Goal: Information Seeking & Learning: Learn about a topic

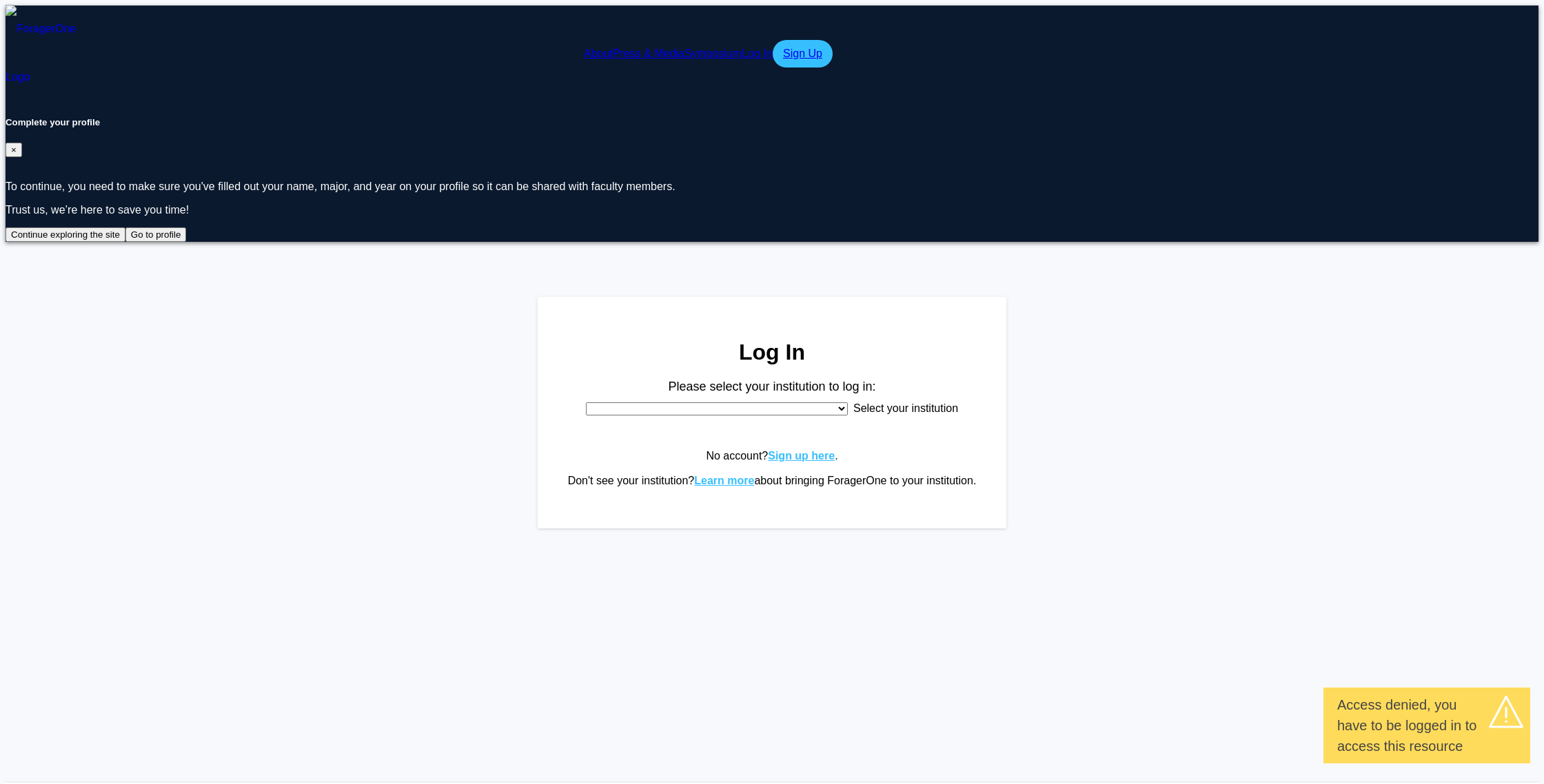
select select
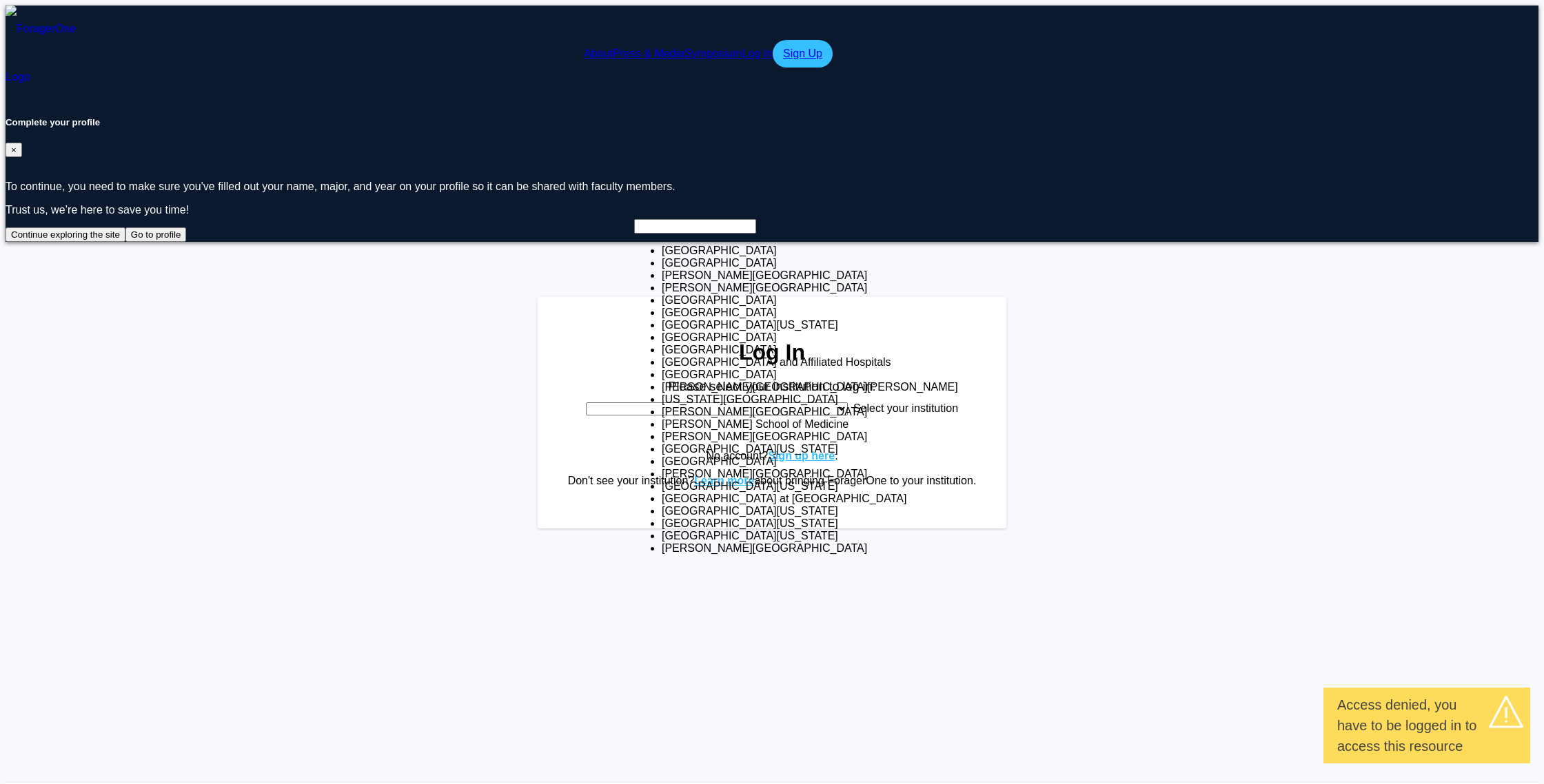
click at [853, 403] on span "Select your institution" at bounding box center [905, 409] width 105 height 12
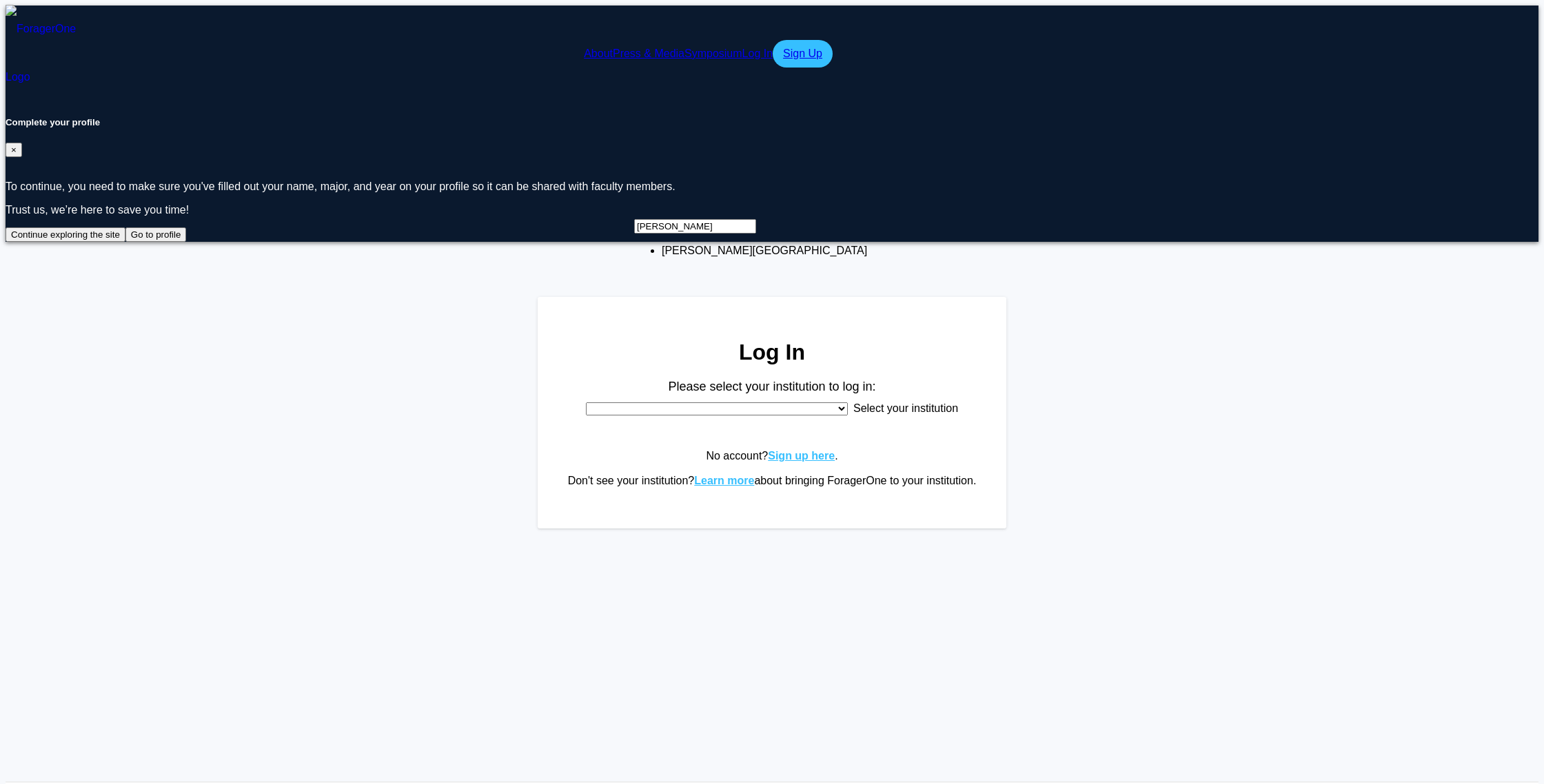
type input "[PERSON_NAME]"
select select "24"
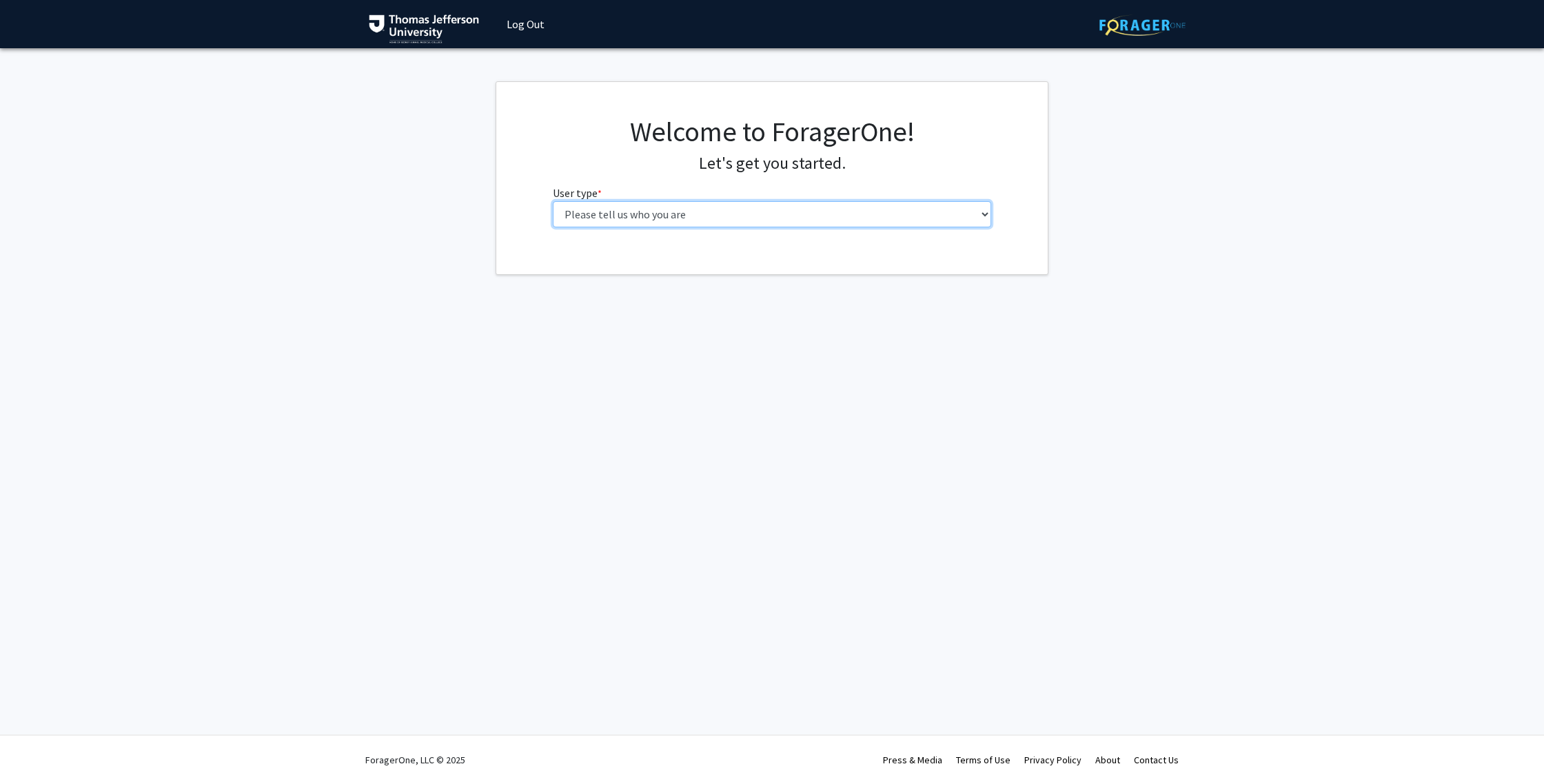
click at [813, 202] on select "Please tell us who you are Undergraduate Student Master's Student Doctoral Cand…" at bounding box center [772, 214] width 439 height 26
select select "3: doc"
click at [553, 201] on select "Please tell us who you are Undergraduate Student Master's Student Doctoral Cand…" at bounding box center [772, 214] width 439 height 26
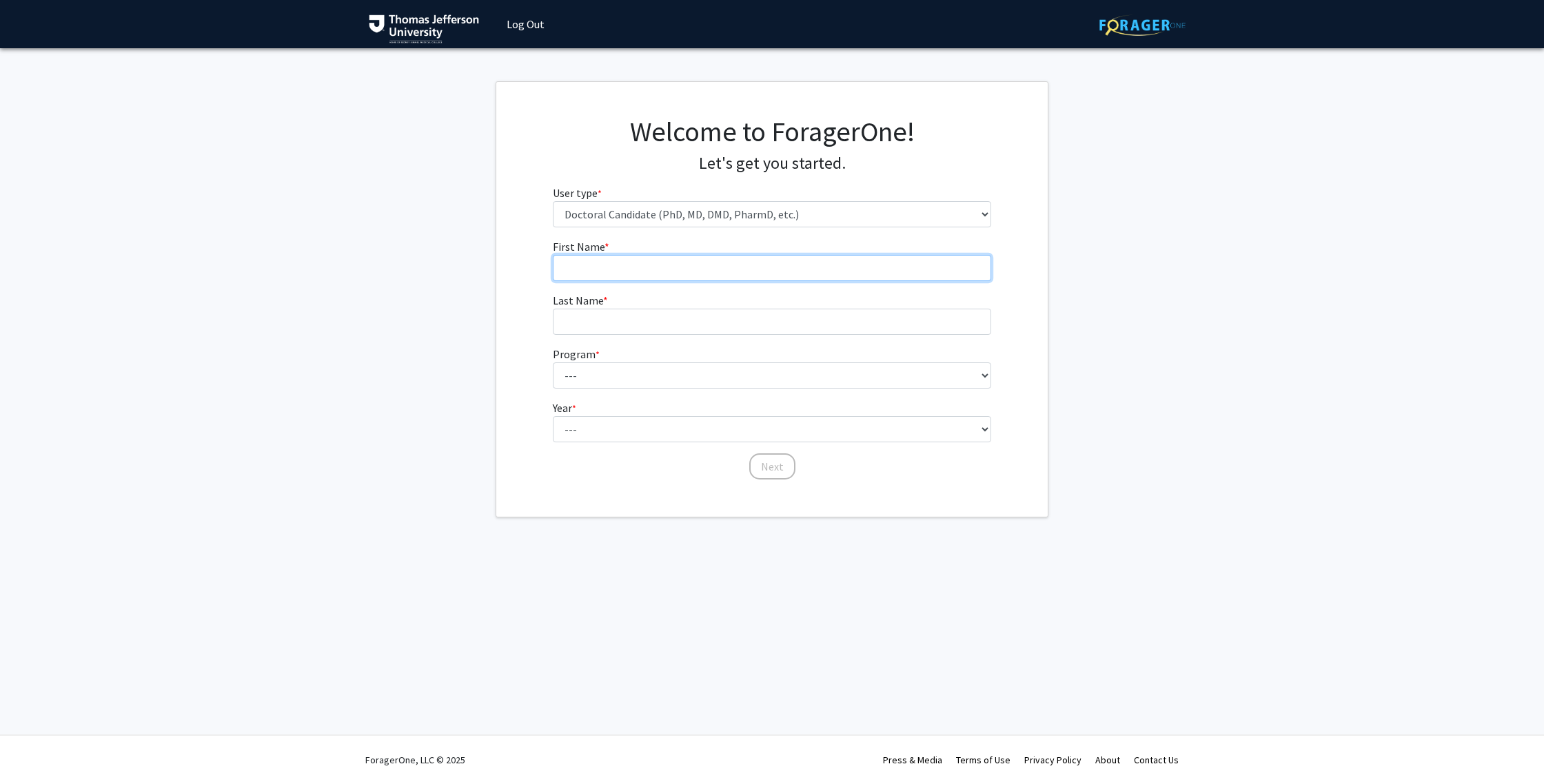
click at [710, 266] on input "First Name * required" at bounding box center [772, 267] width 439 height 26
type input "Isaiah"
type input "Murphy"
click at [651, 392] on form "First Name * required Isaiah Last Name * required Murphy Program * required ---…" at bounding box center [772, 352] width 439 height 229
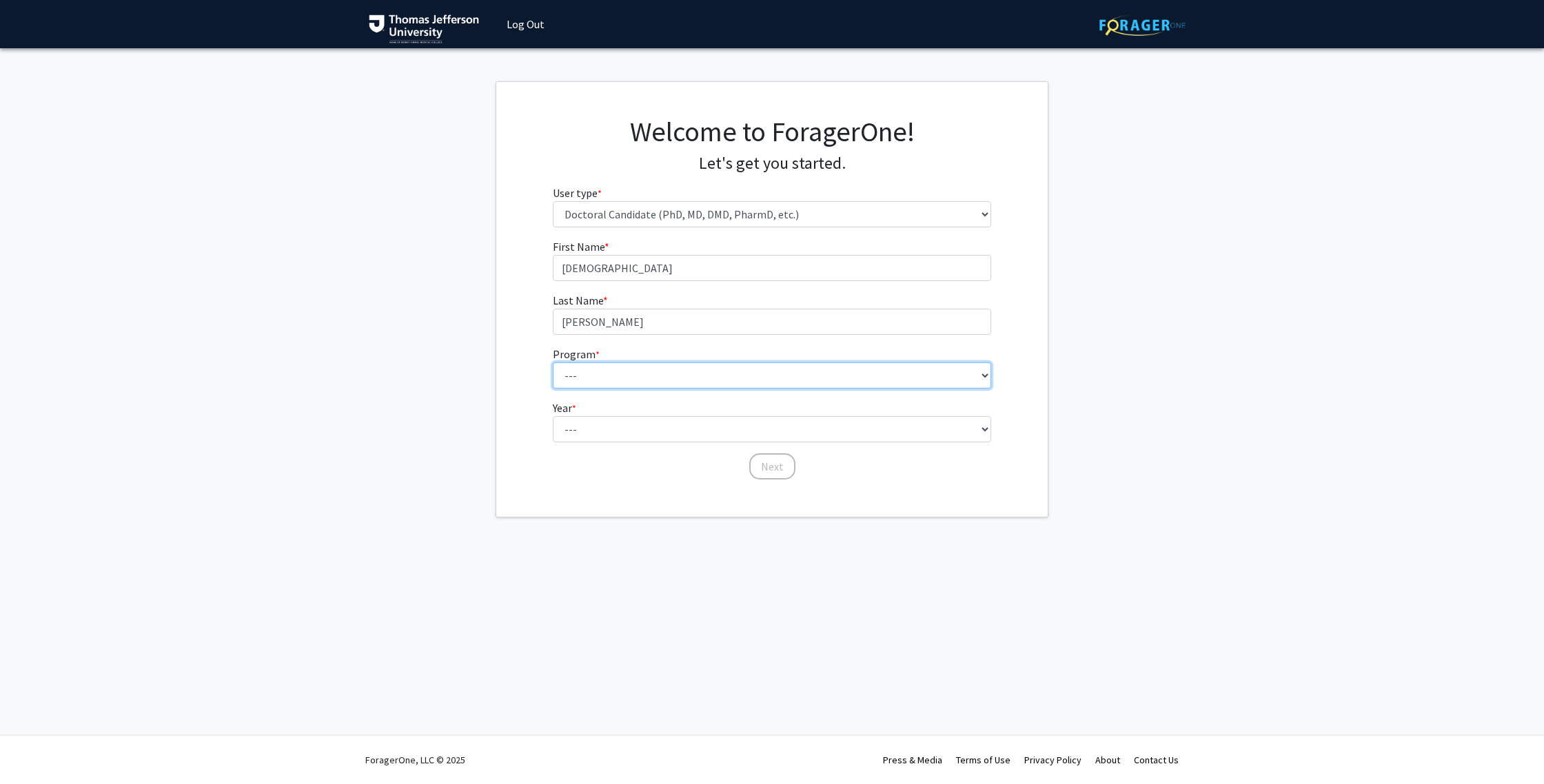
click at [646, 379] on select "--- Accelerated 3+3 BS in Health Sciences/Doctor of Occupational Therapy Accele…" at bounding box center [772, 375] width 439 height 26
select select "35: 815"
click at [553, 363] on select "--- Accelerated 3+3 BS in Health Sciences/Doctor of Occupational Therapy Accele…" at bounding box center [772, 375] width 439 height 26
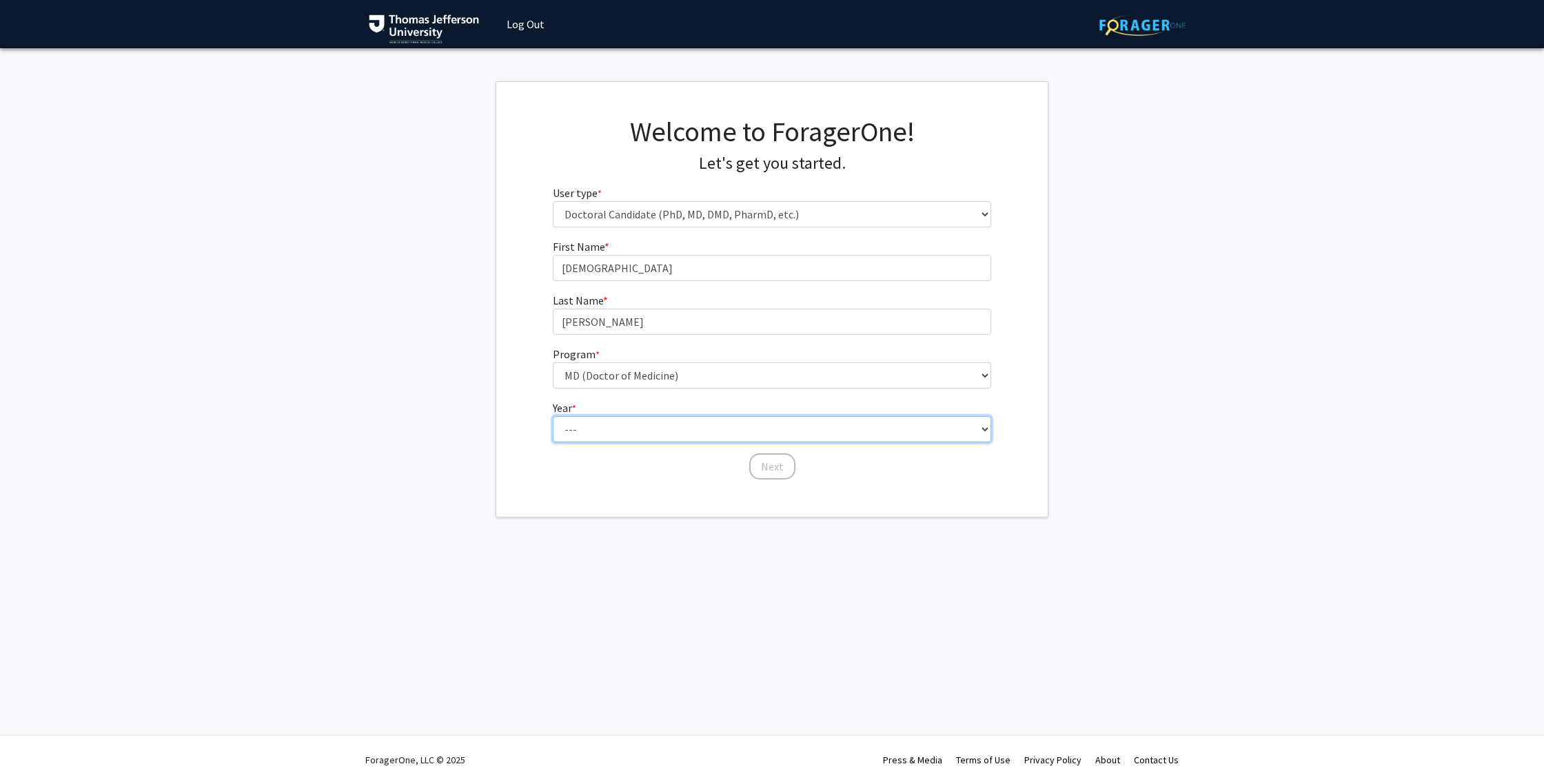
click at [629, 438] on select "--- First Year Second Year Third Year Fourth Year Fifth Year Sixth Year Seventh…" at bounding box center [772, 429] width 439 height 26
select select "1: first_year"
click at [553, 416] on select "--- First Year Second Year Third Year Fourth Year Fifth Year Sixth Year Seventh…" at bounding box center [772, 429] width 439 height 26
click at [789, 471] on button "Next" at bounding box center [772, 466] width 46 height 26
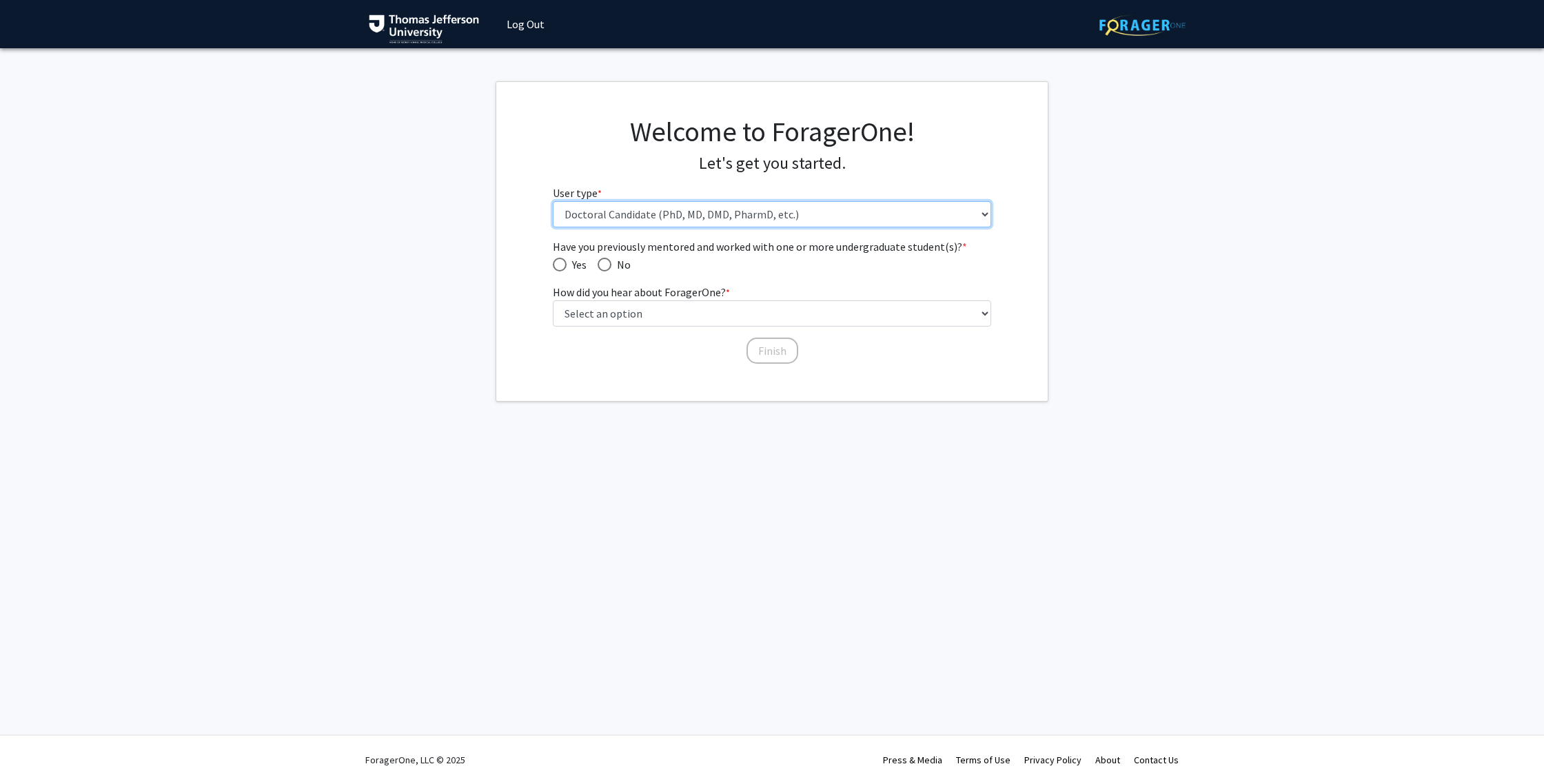
click at [627, 215] on select "Please tell us who you are Undergraduate Student Master's Student Doctoral Cand…" at bounding box center [772, 214] width 439 height 26
click at [553, 201] on select "Please tell us who you are Undergraduate Student Master's Student Doctoral Cand…" at bounding box center [772, 214] width 439 height 26
click at [602, 270] on span "Have you previously mentored and worked with one or more undergraduate student(…" at bounding box center [605, 265] width 14 height 14
click at [602, 270] on input "No" at bounding box center [605, 265] width 14 height 14
radio input "true"
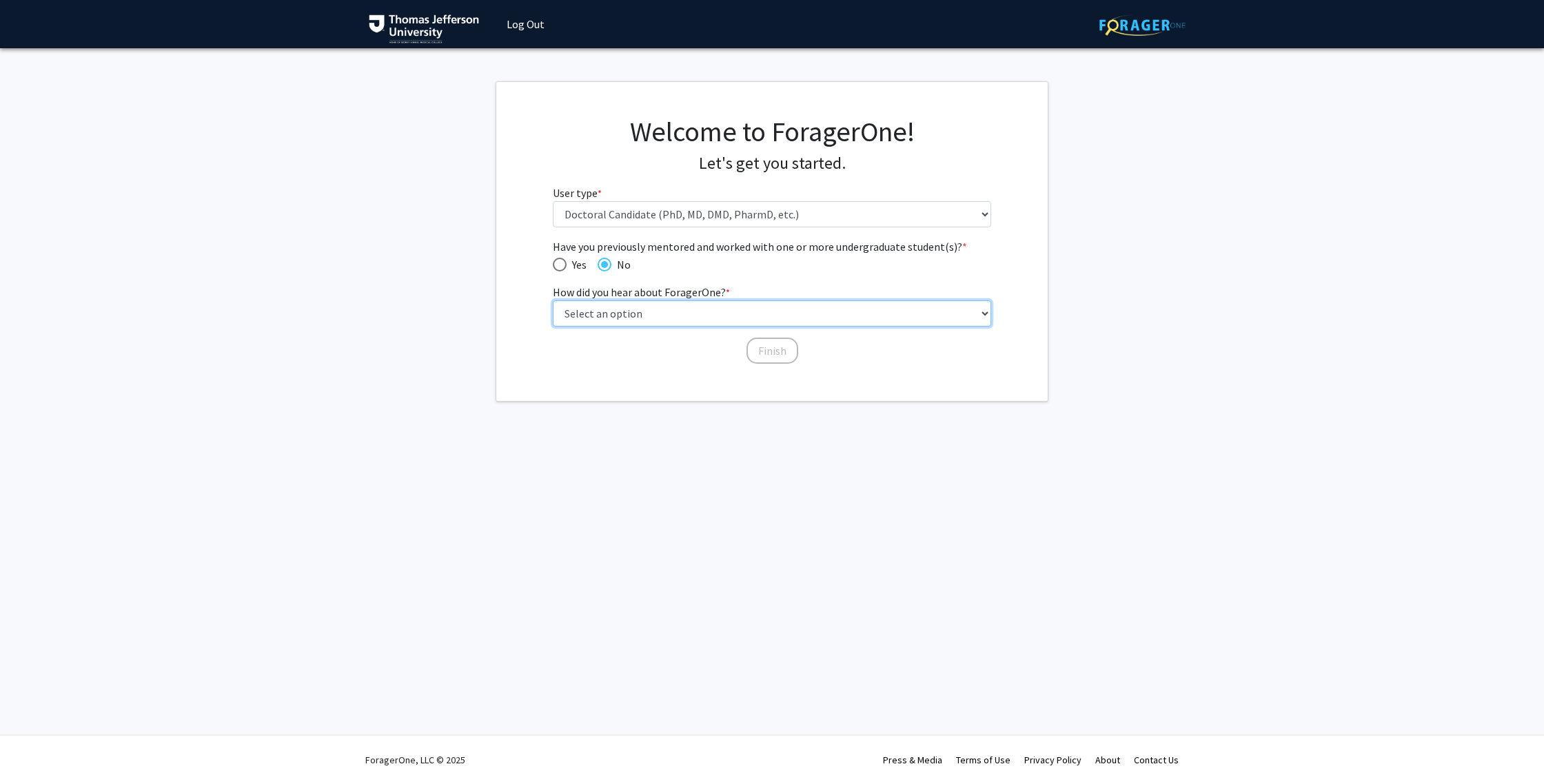
click at [629, 313] on select "Select an option Peer/student recommendation Faculty/staff recommendation Unive…" at bounding box center [772, 313] width 439 height 26
select select "2: faculty_recommendation"
click at [553, 300] on select "Select an option Peer/student recommendation Faculty/staff recommendation Unive…" at bounding box center [772, 313] width 439 height 26
click at [757, 355] on button "Finish" at bounding box center [772, 351] width 52 height 26
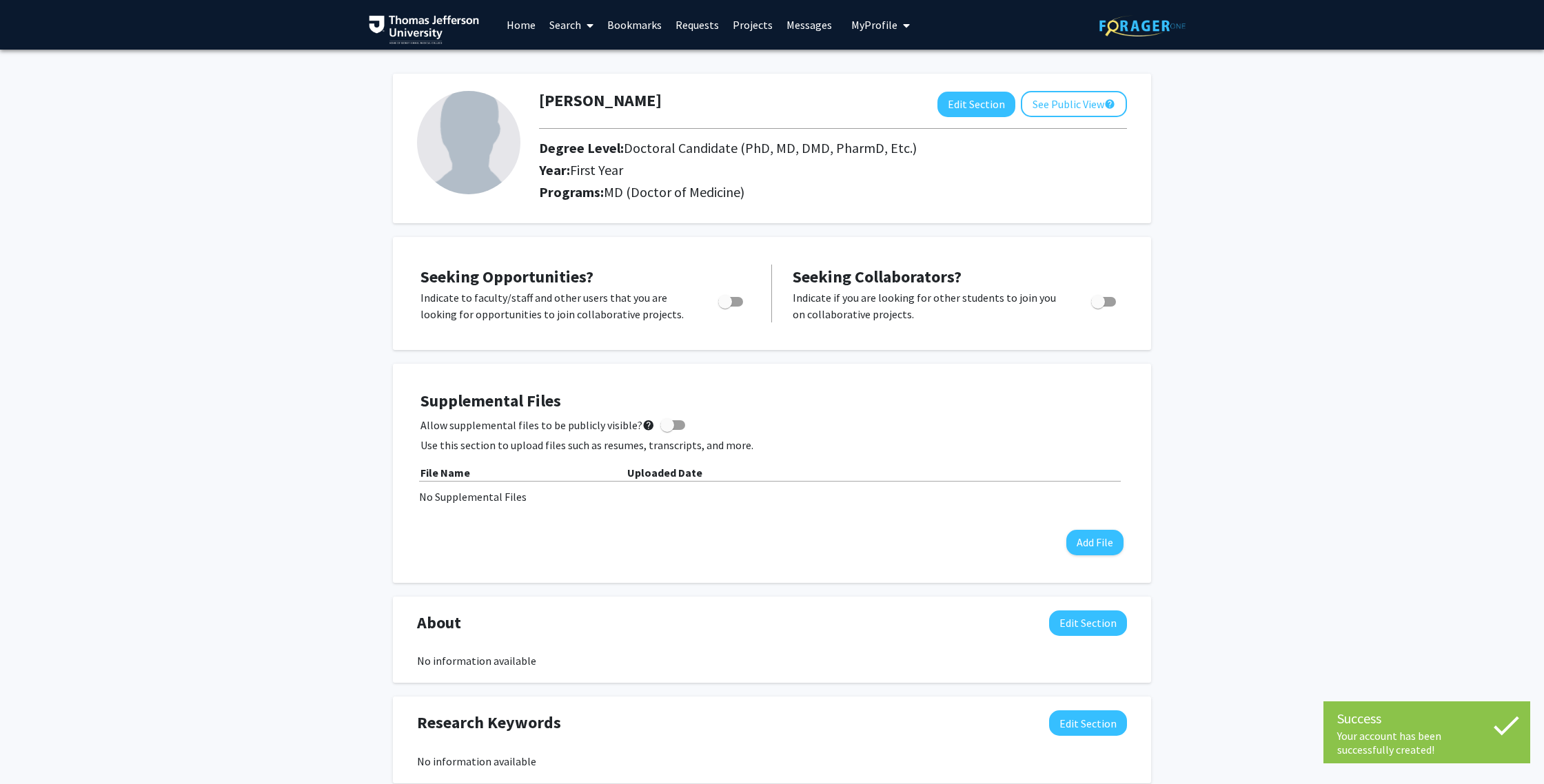
click at [728, 306] on span "Toggle" at bounding box center [725, 301] width 14 height 14
click at [725, 306] on input "Are you actively seeking opportunities?" at bounding box center [725, 306] width 1 height 1
checkbox input "true"
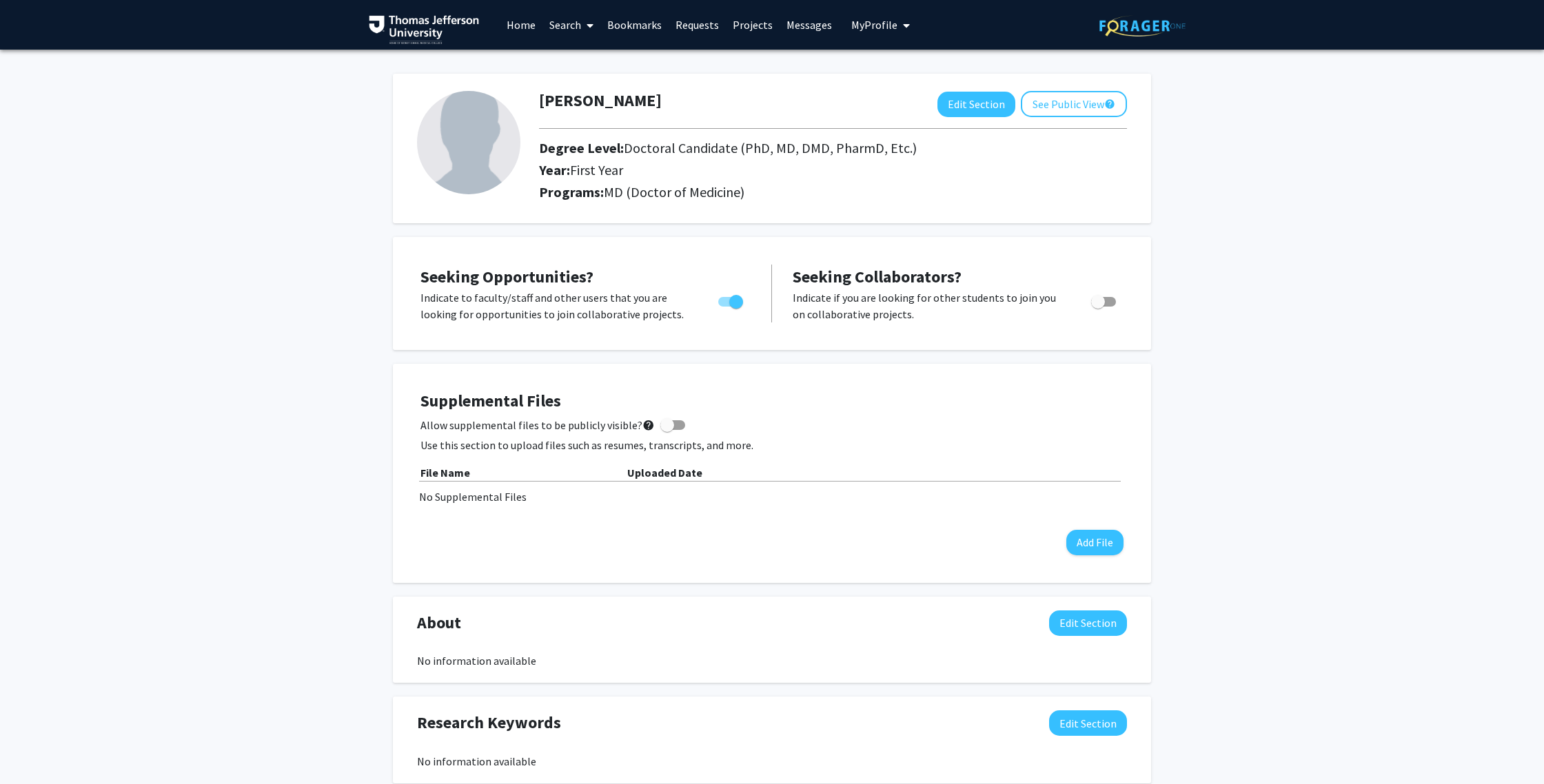
click at [555, 27] on link "Search" at bounding box center [571, 25] width 58 height 49
click at [581, 58] on span "Faculty/Staff" at bounding box center [593, 63] width 101 height 27
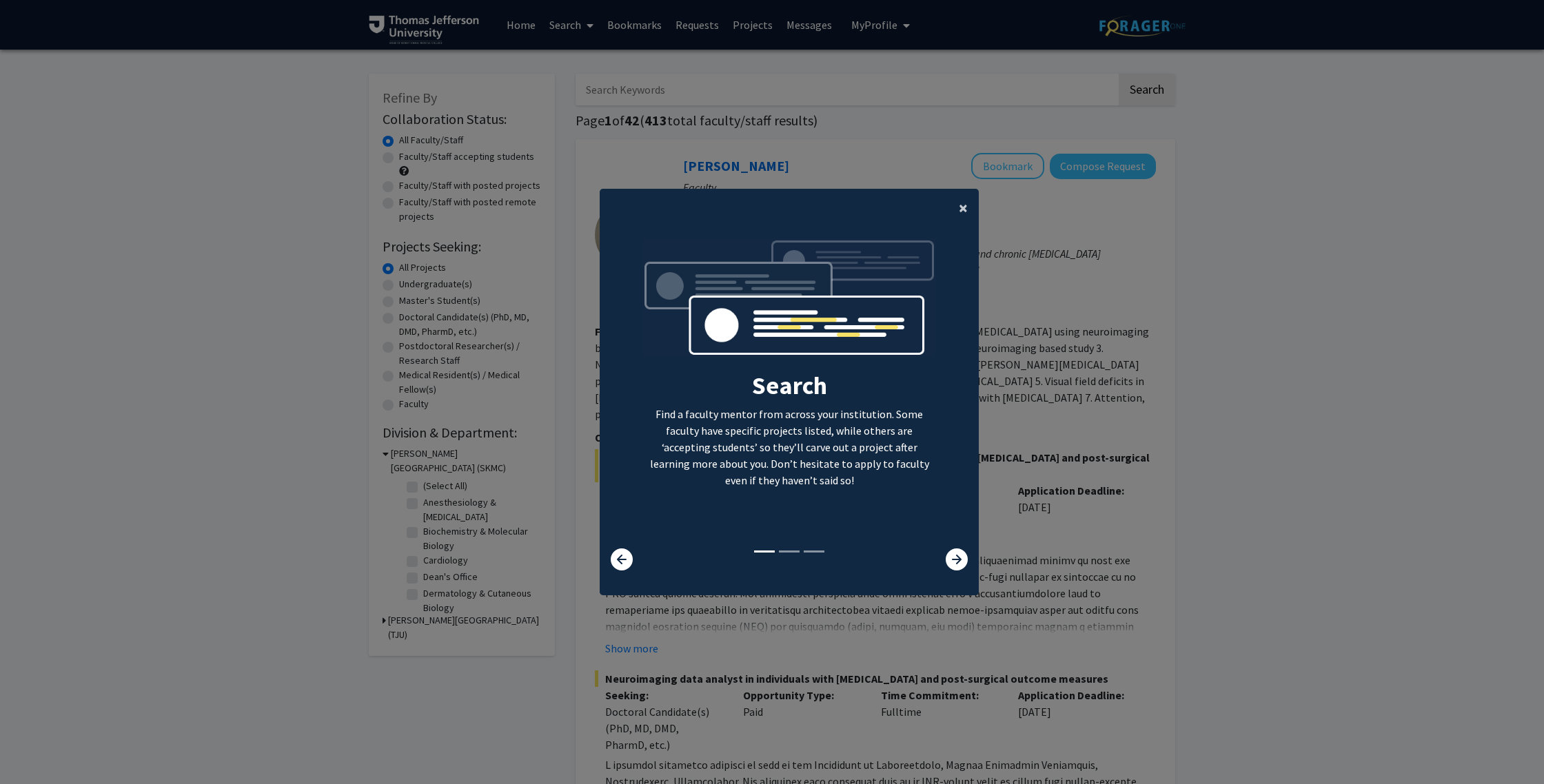
click at [963, 199] on span "×" at bounding box center [963, 207] width 9 height 21
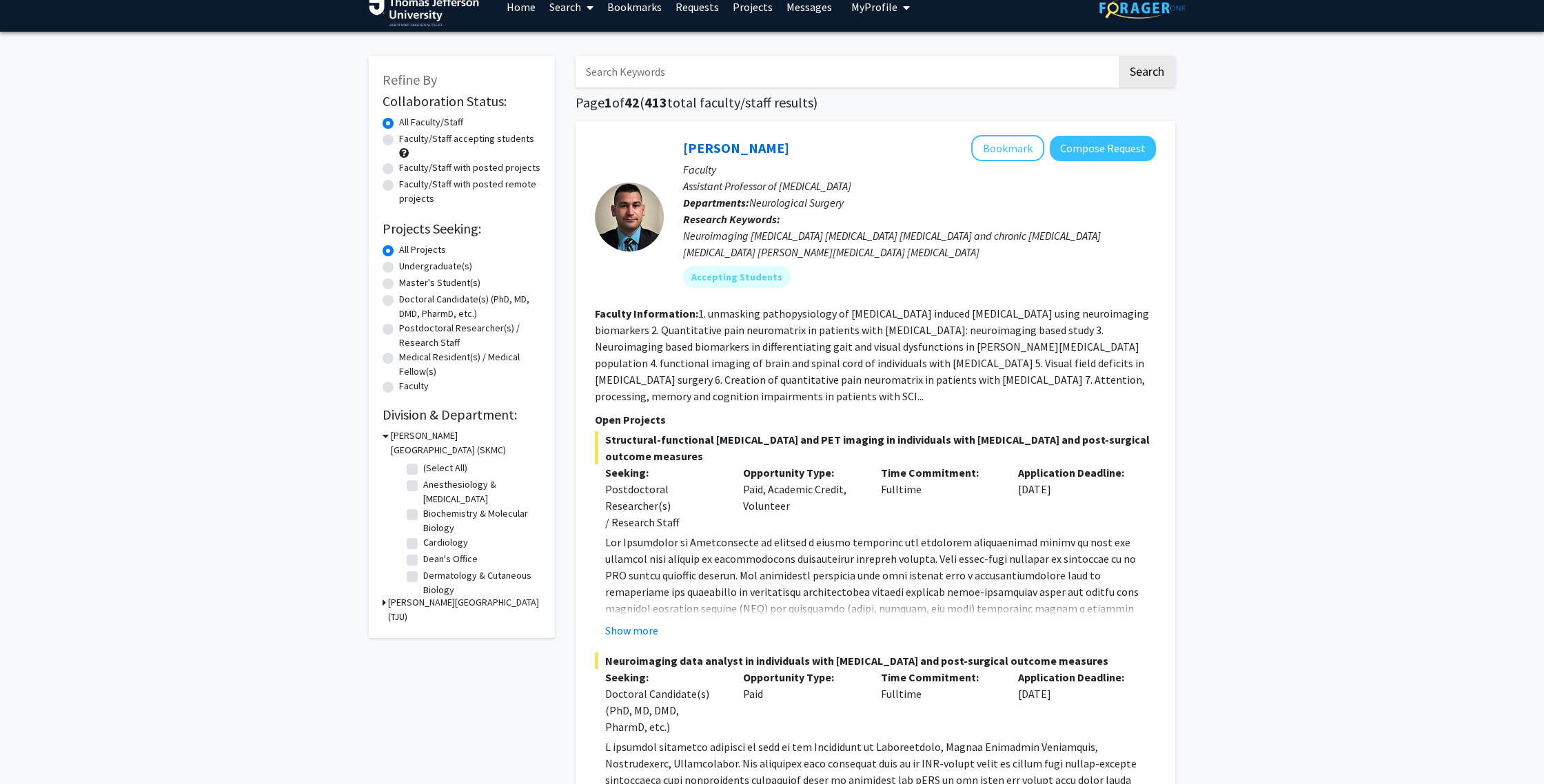
scroll to position [16, 0]
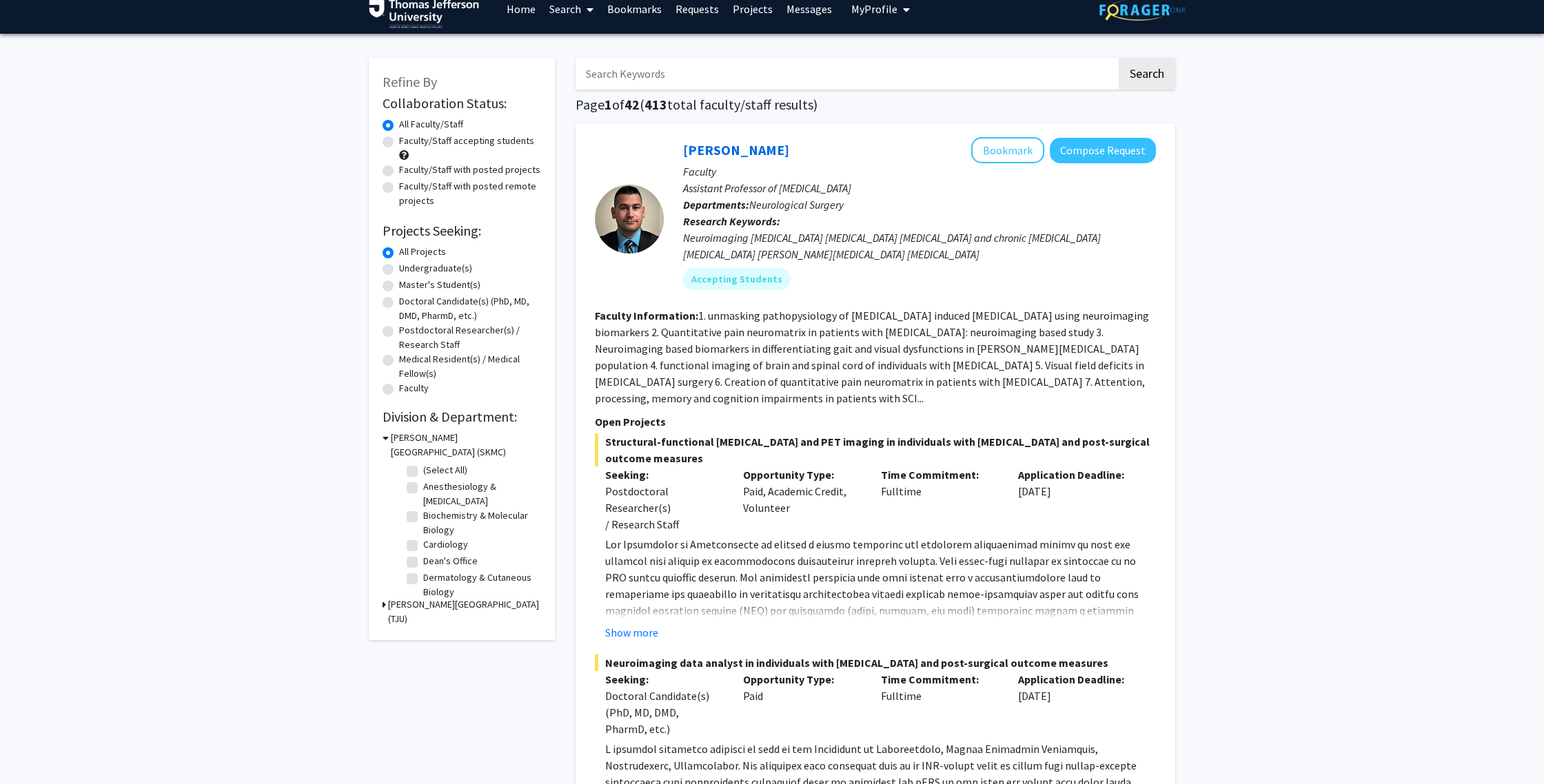
click at [399, 301] on label "Doctoral Candidate(s) (PhD, MD, DMD, PharmD, etc.)" at bounding box center [470, 309] width 142 height 29
click at [399, 301] on input "Doctoral Candidate(s) (PhD, MD, DMD, PharmD, etc.)" at bounding box center [404, 299] width 9 height 9
radio input "true"
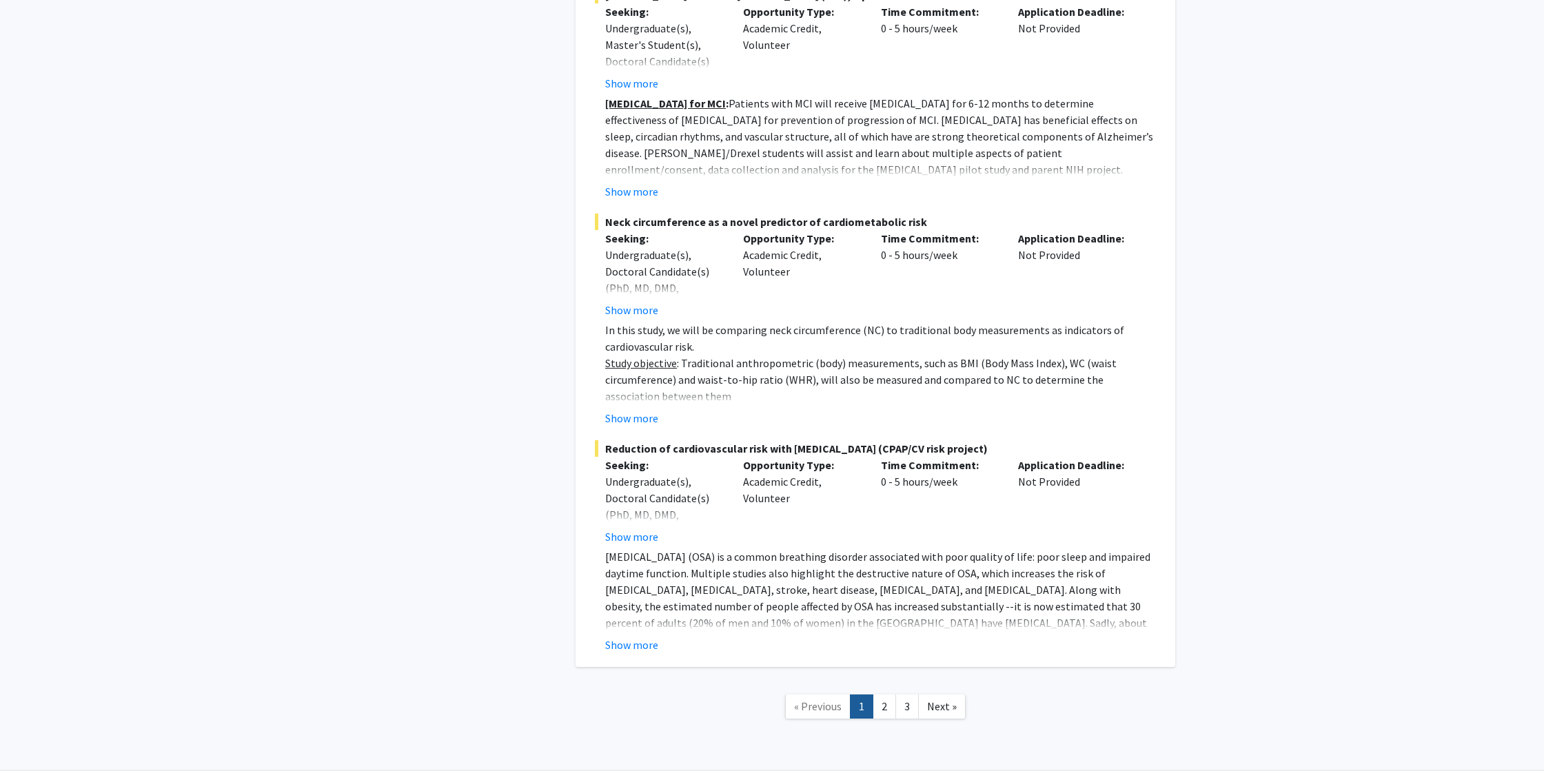
scroll to position [10076, 0]
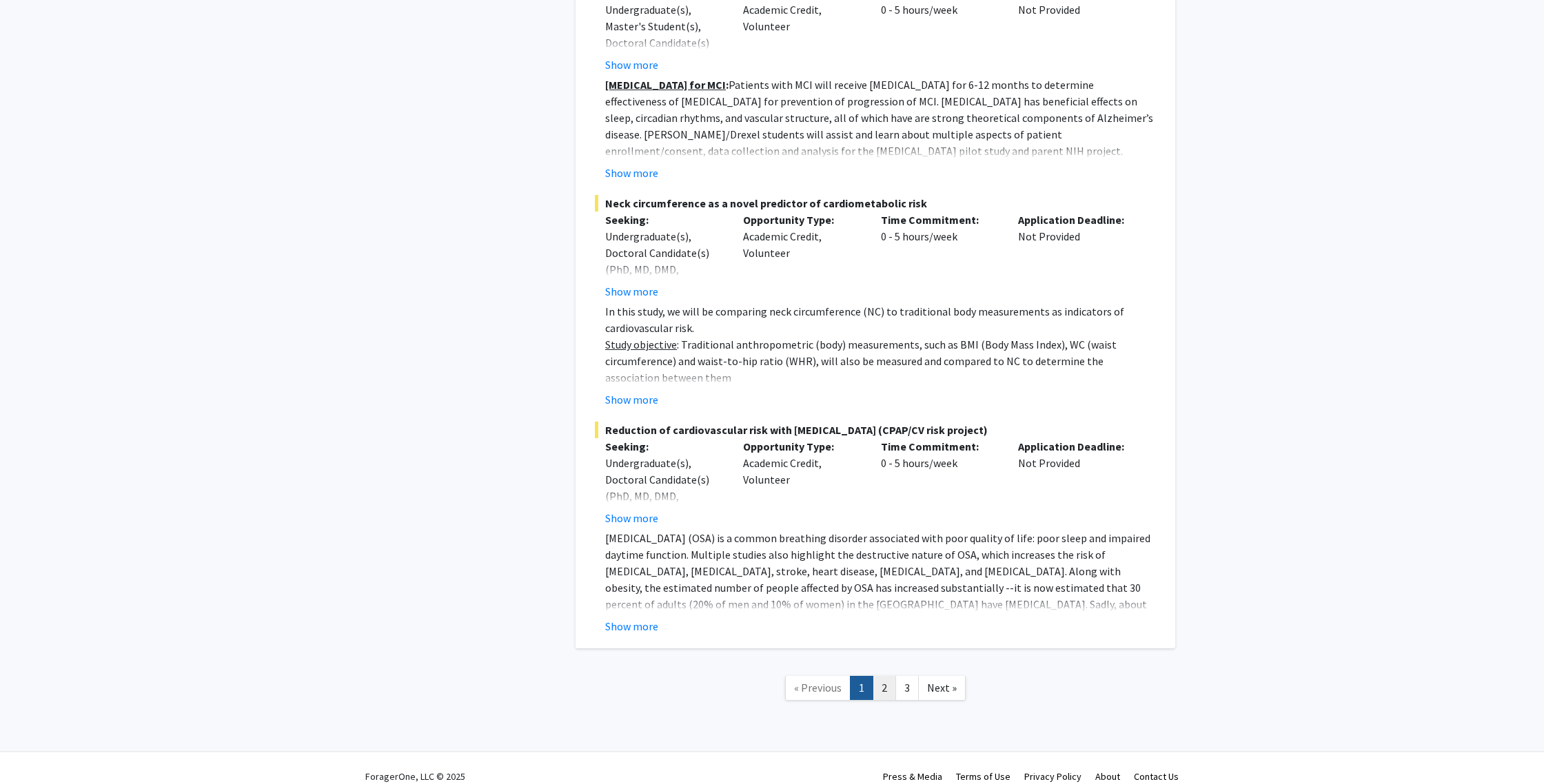
click at [884, 676] on link "2" at bounding box center [885, 688] width 24 height 24
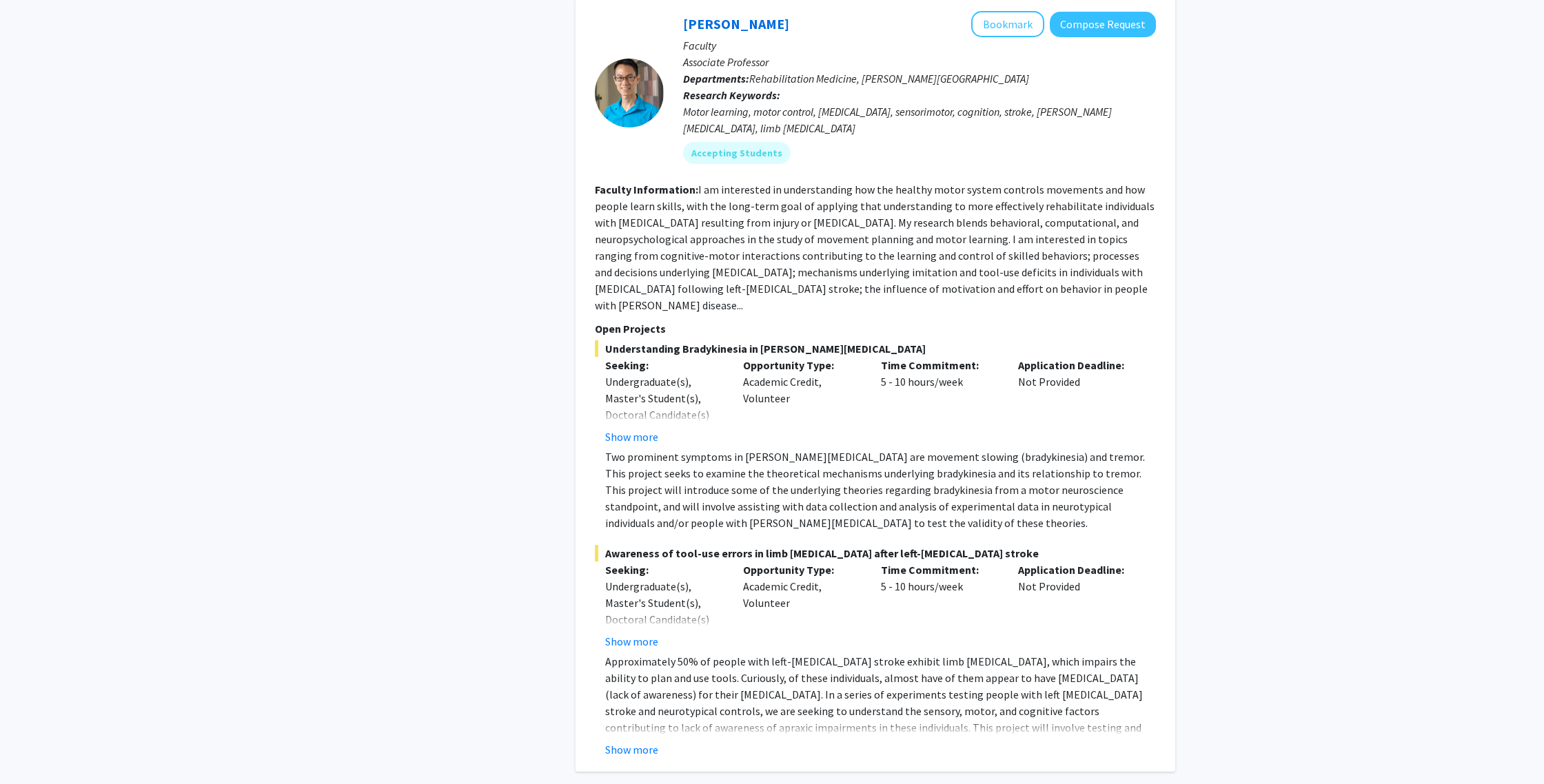
scroll to position [5173, 0]
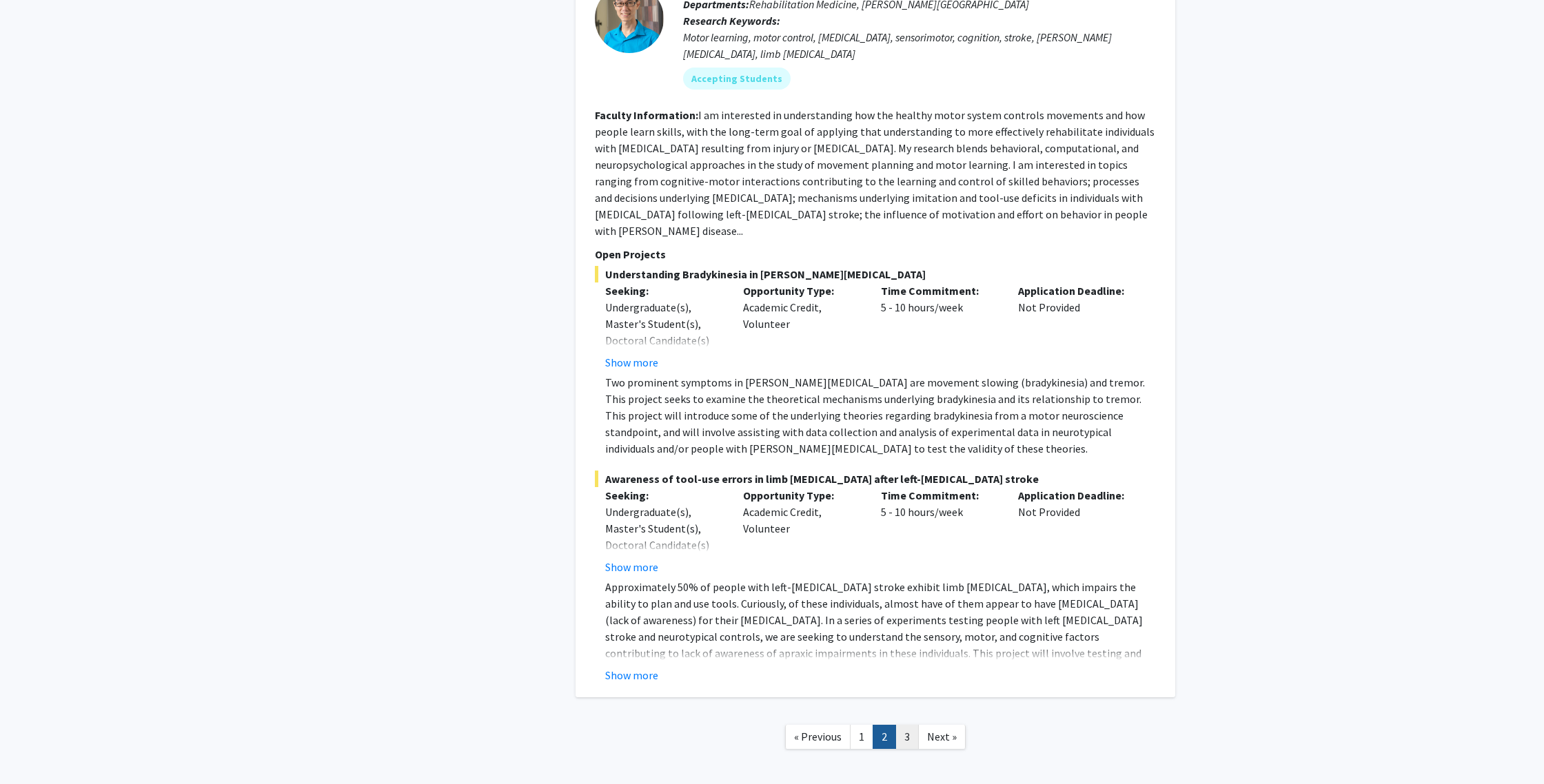
click at [909, 724] on link "3" at bounding box center [907, 736] width 24 height 24
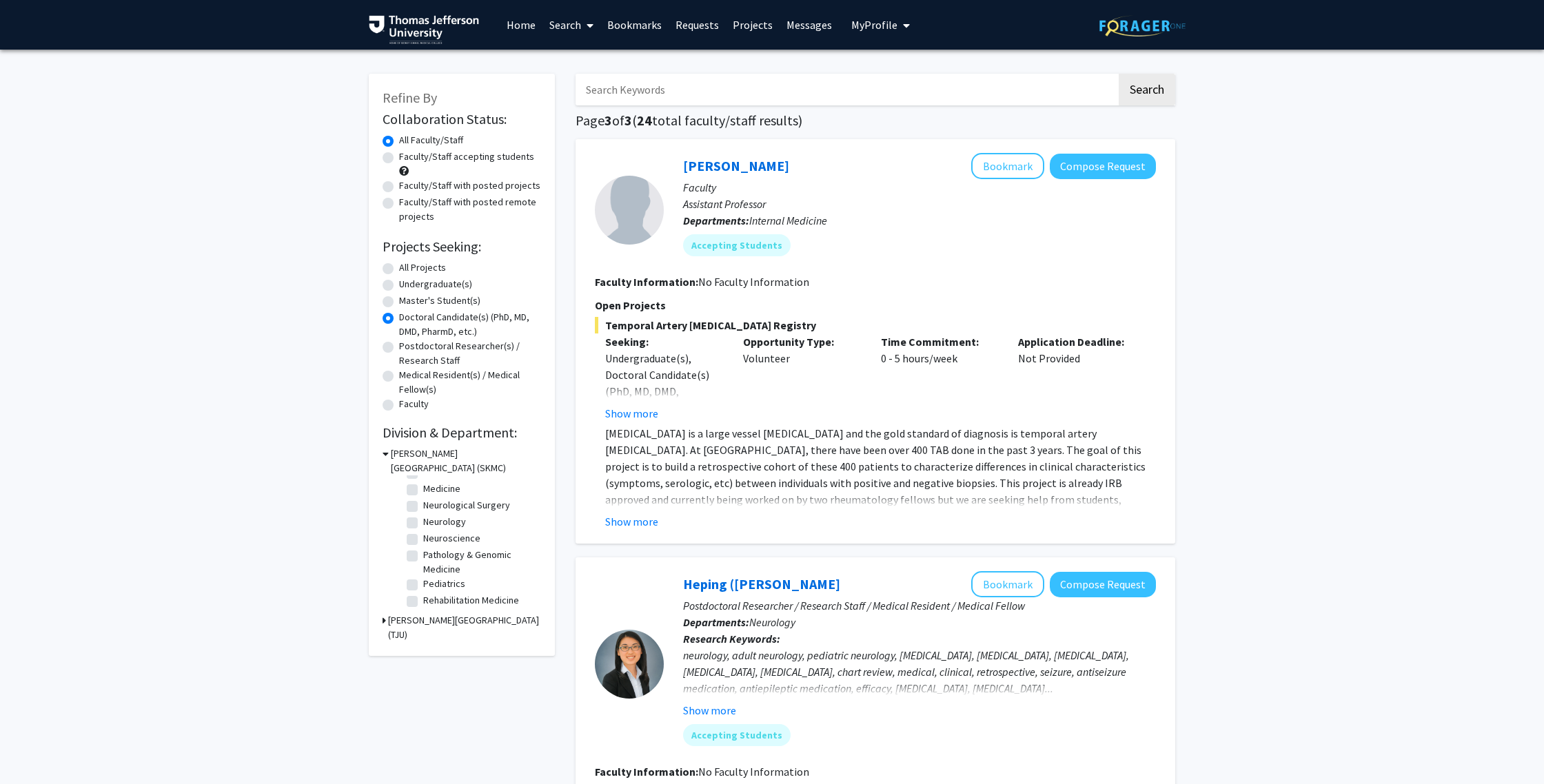
click at [399, 266] on label "All Projects" at bounding box center [422, 267] width 47 height 14
click at [399, 266] on input "All Projects" at bounding box center [404, 265] width 9 height 9
radio input "true"
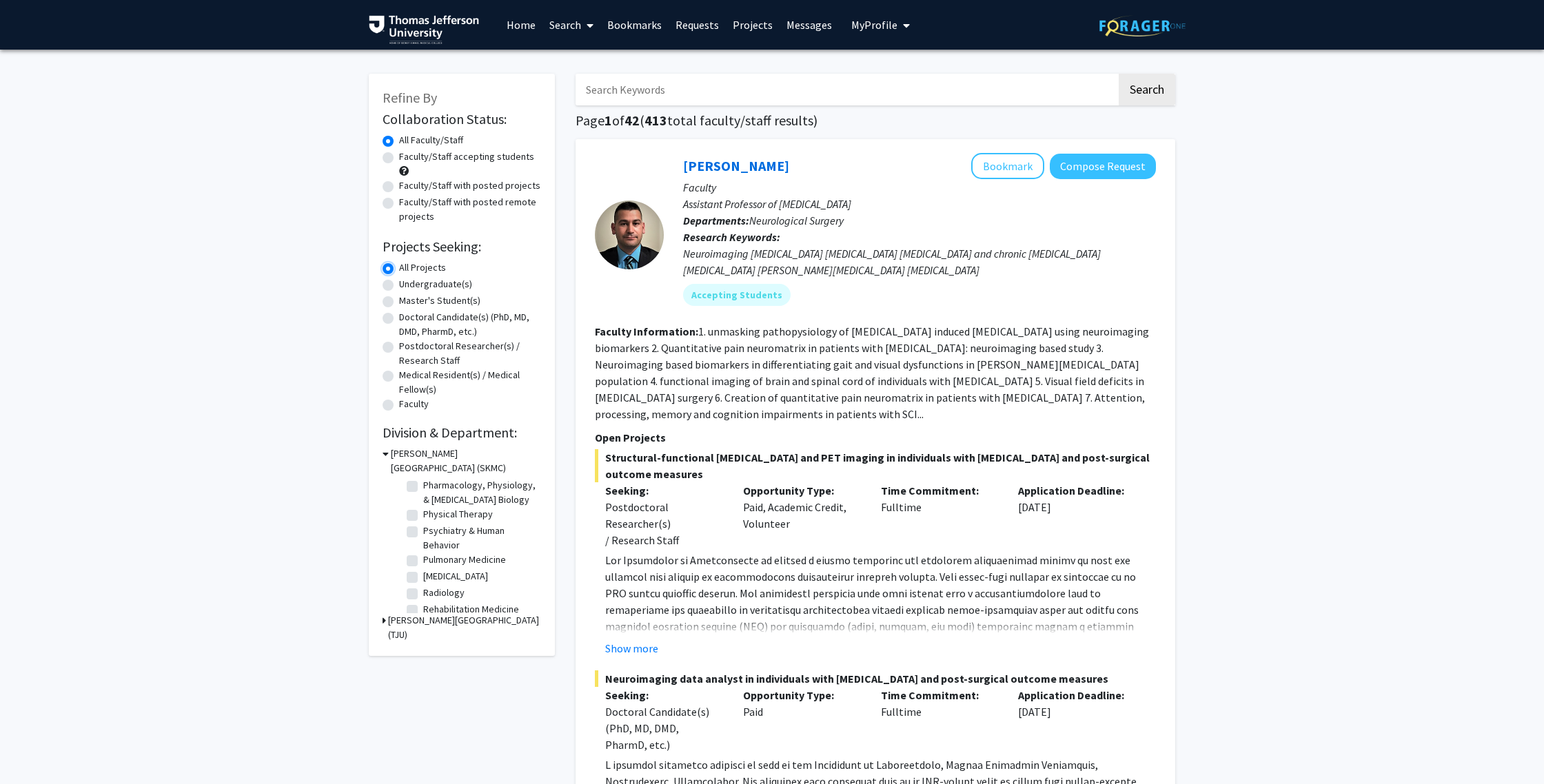
scroll to position [545, 0]
click at [423, 529] on label "Psychiatry & Human Behavior" at bounding box center [480, 537] width 114 height 29
click at [423, 529] on input "Psychiatry & Human Behavior" at bounding box center [428, 527] width 9 height 9
checkbox input "true"
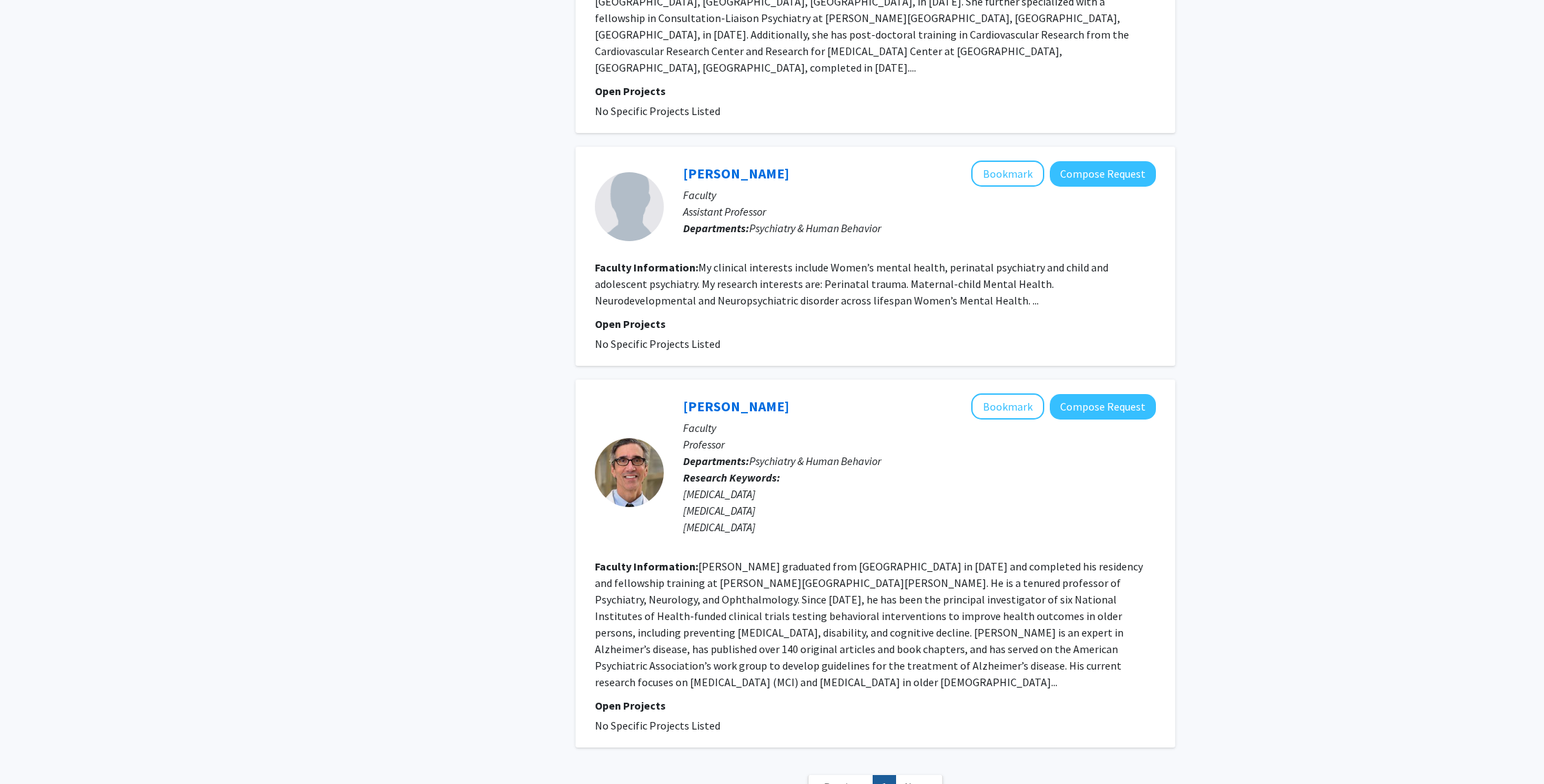
scroll to position [2335, 0]
